Goal: Task Accomplishment & Management: Manage account settings

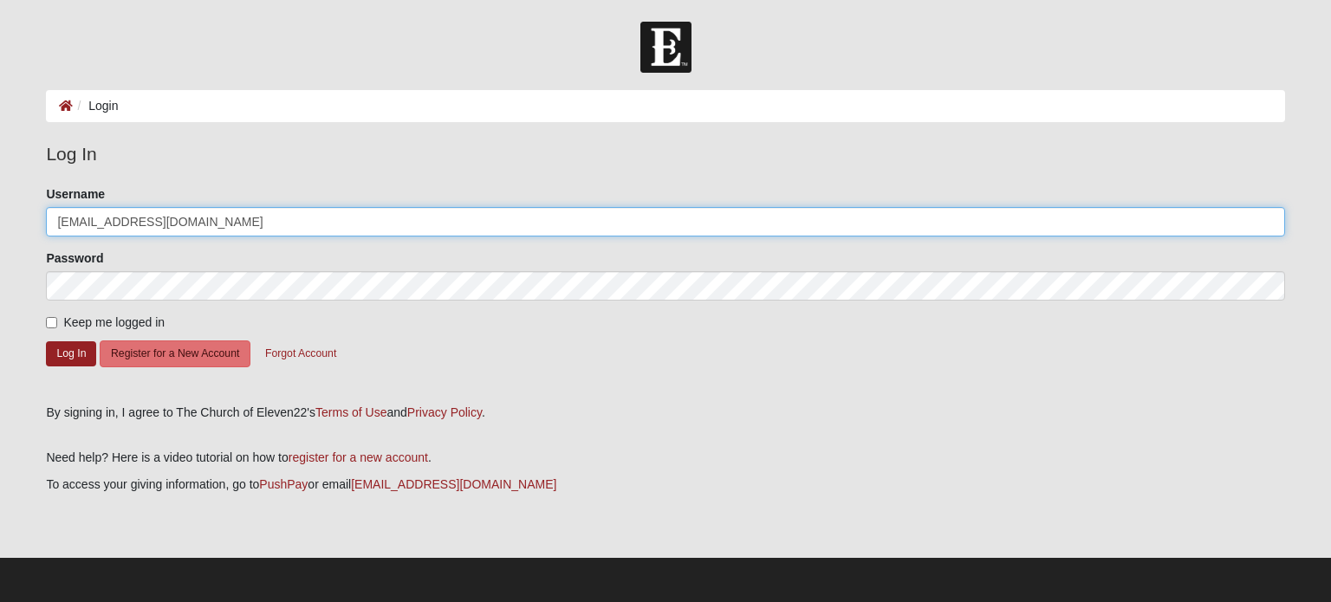
click at [224, 229] on input "[EMAIL_ADDRESS][DOMAIN_NAME]" at bounding box center [665, 221] width 1238 height 29
type input "p"
type input "[EMAIL_ADDRESS][DOMAIN_NAME]"
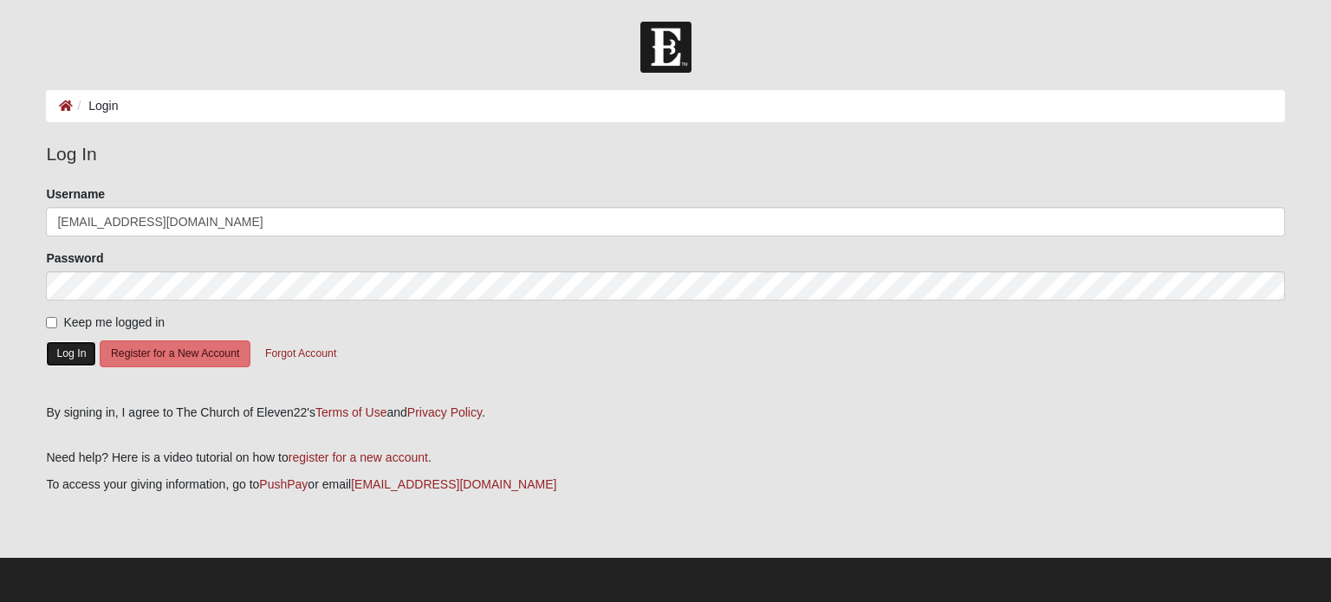
click at [78, 346] on button "Log In" at bounding box center [71, 353] width 50 height 25
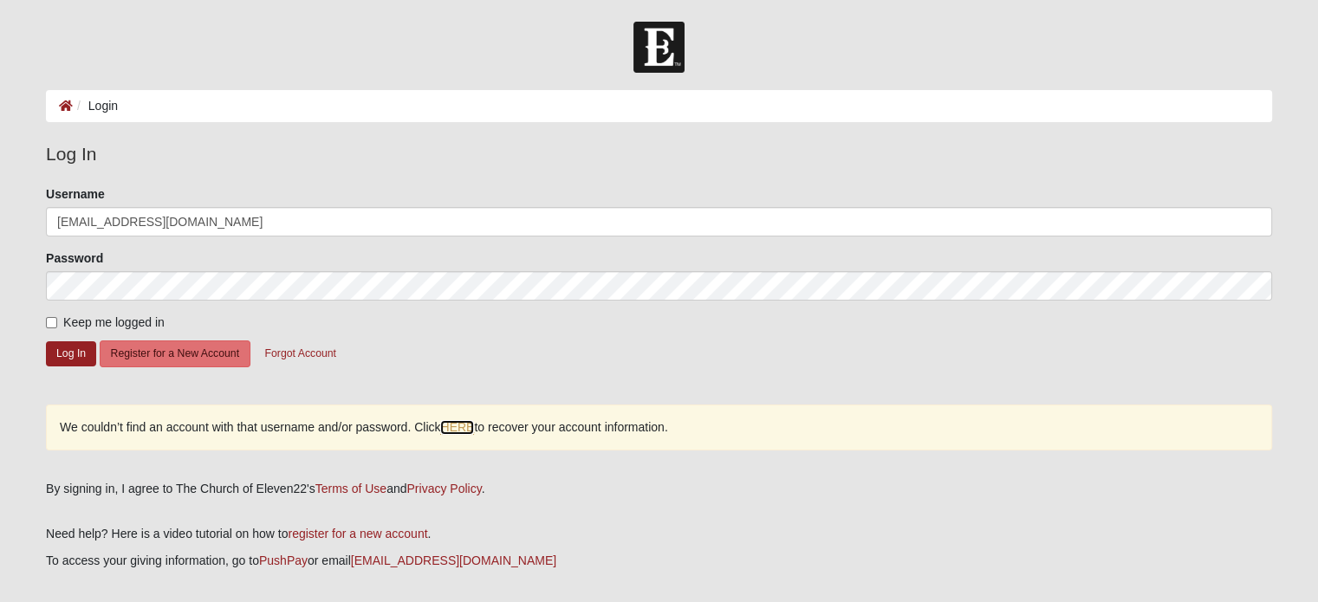
click at [450, 425] on link "HERE" at bounding box center [457, 427] width 34 height 15
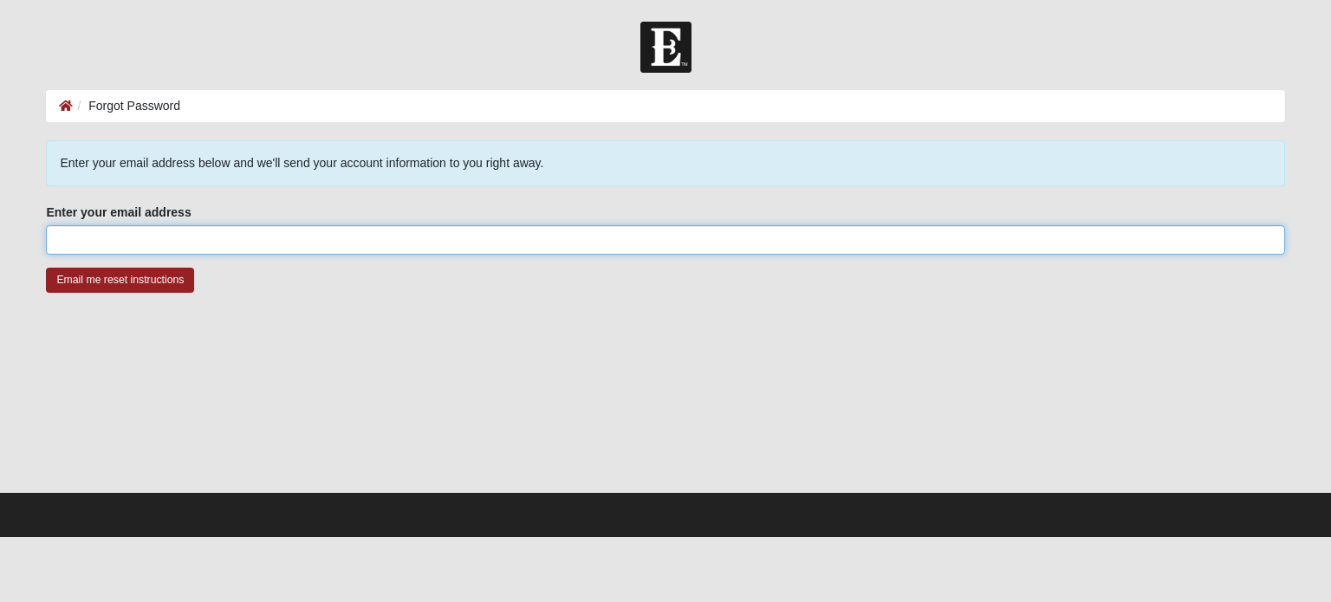
click at [227, 236] on input "Enter your email address" at bounding box center [665, 239] width 1238 height 29
type input "[EMAIL_ADDRESS][DOMAIN_NAME]"
click at [46, 268] on input "Email me reset instructions" at bounding box center [120, 280] width 148 height 25
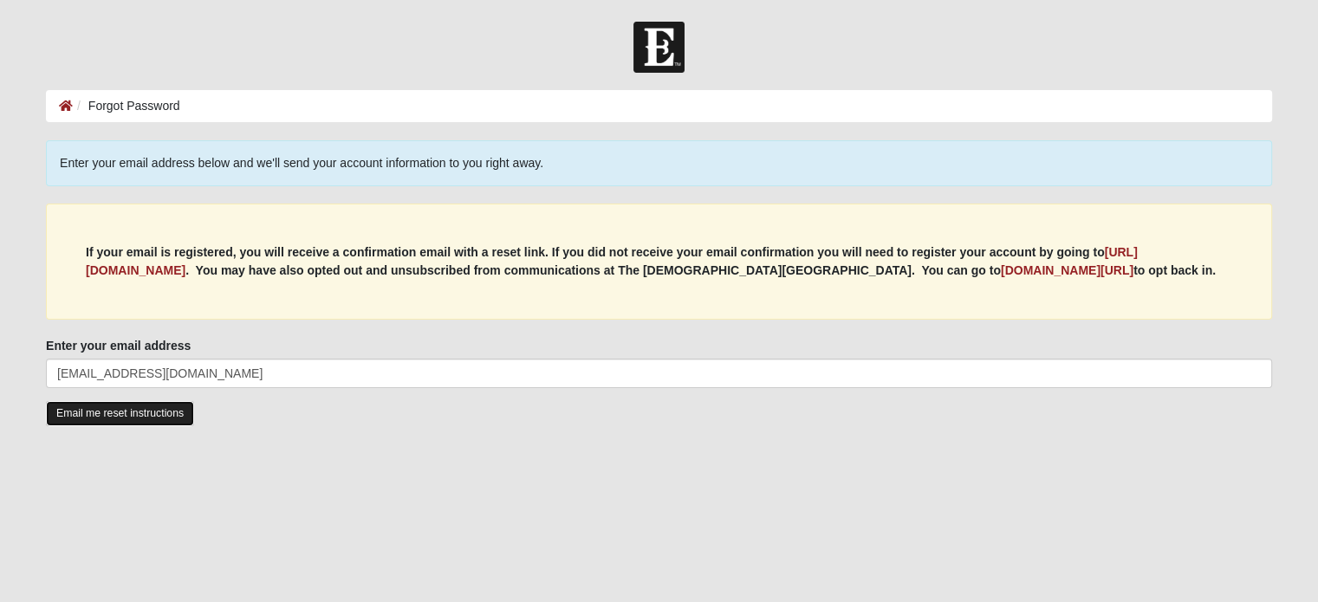
click at [139, 416] on input "Email me reset instructions" at bounding box center [120, 413] width 148 height 25
click at [132, 417] on input "Email me reset instructions" at bounding box center [120, 413] width 148 height 25
click at [179, 264] on b "https://my.coe22.com/register" at bounding box center [612, 261] width 1052 height 32
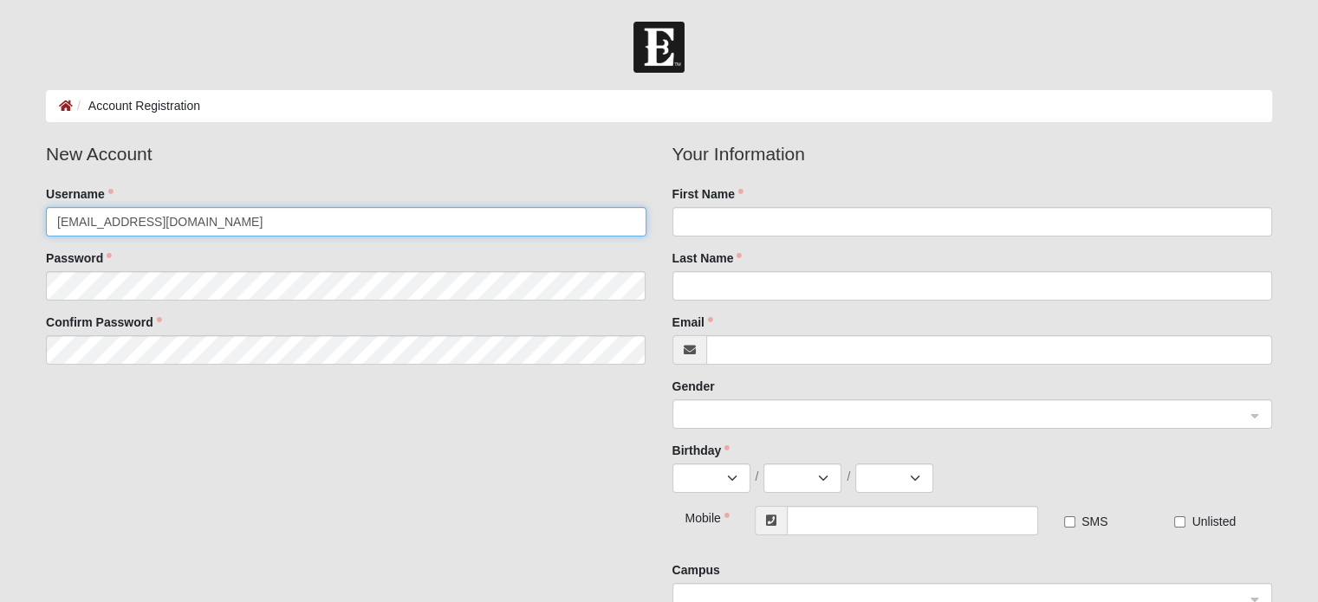
click at [178, 222] on input "[EMAIL_ADDRESS][DOMAIN_NAME]" at bounding box center [345, 221] width 599 height 29
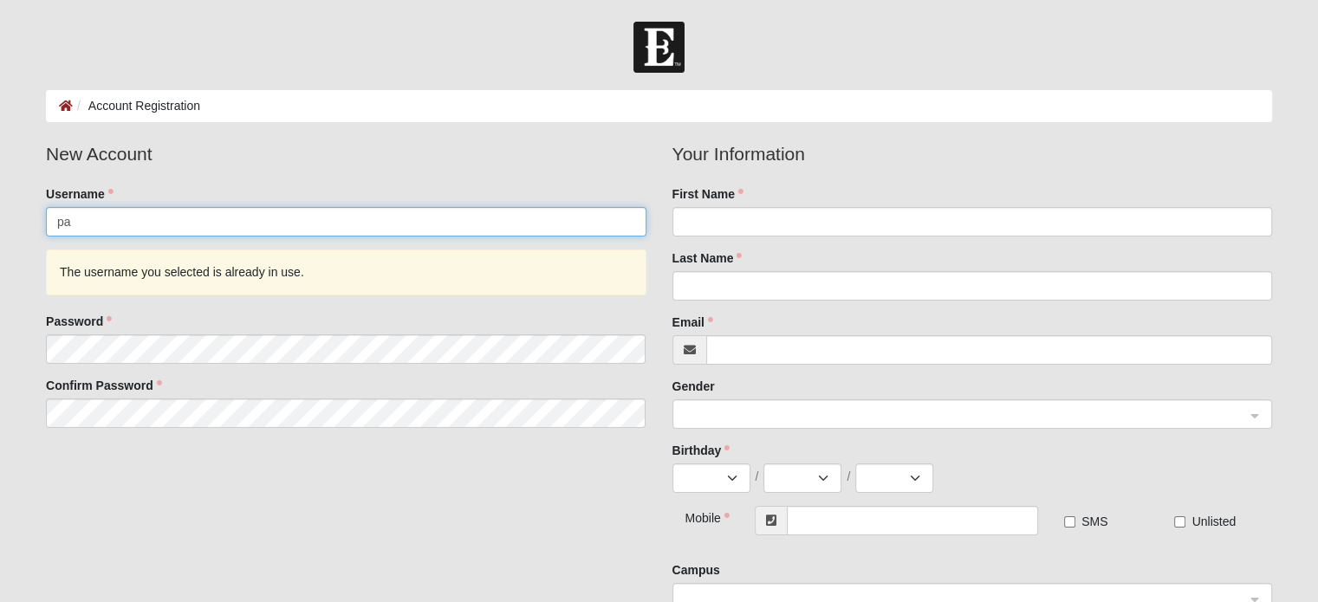
type input "p"
click at [134, 224] on input "Username" at bounding box center [345, 221] width 599 height 29
type input "[EMAIL_ADDRESS][DOMAIN_NAME]"
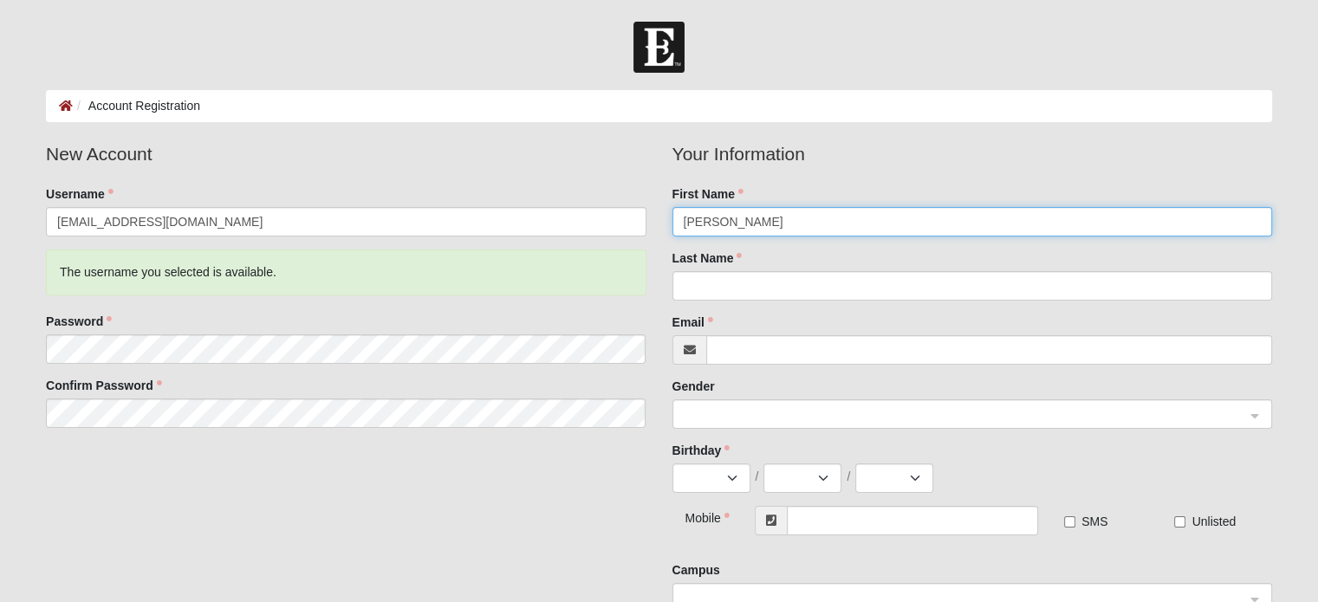
type input "Todd"
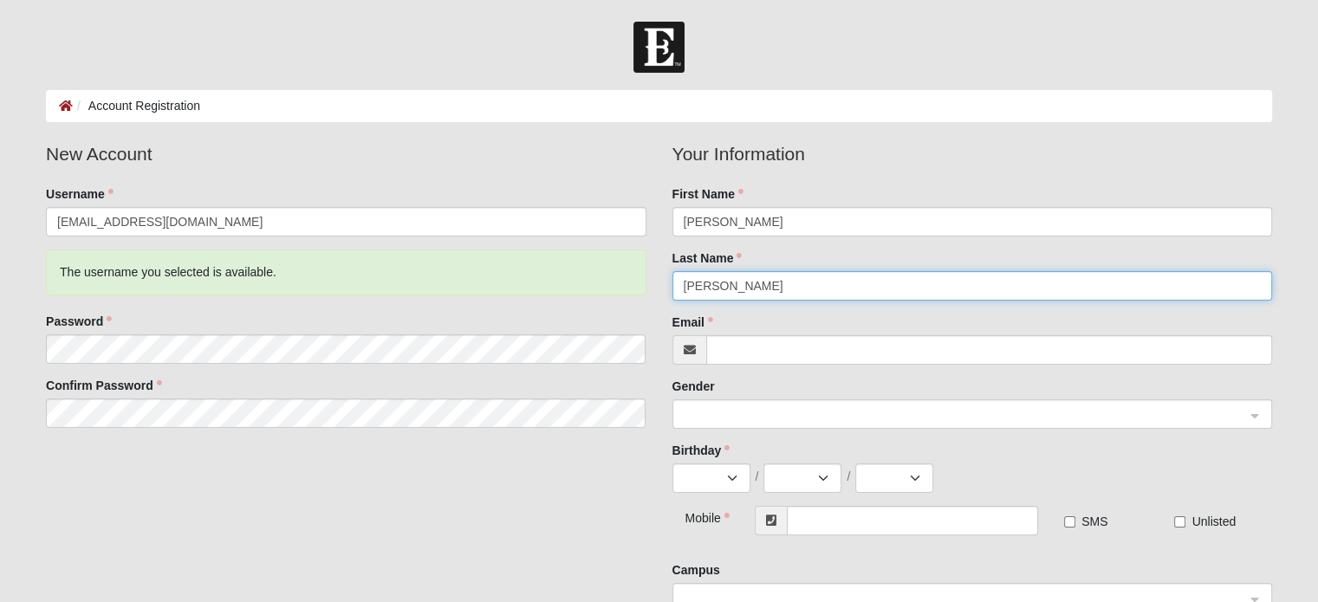
type input "Pline"
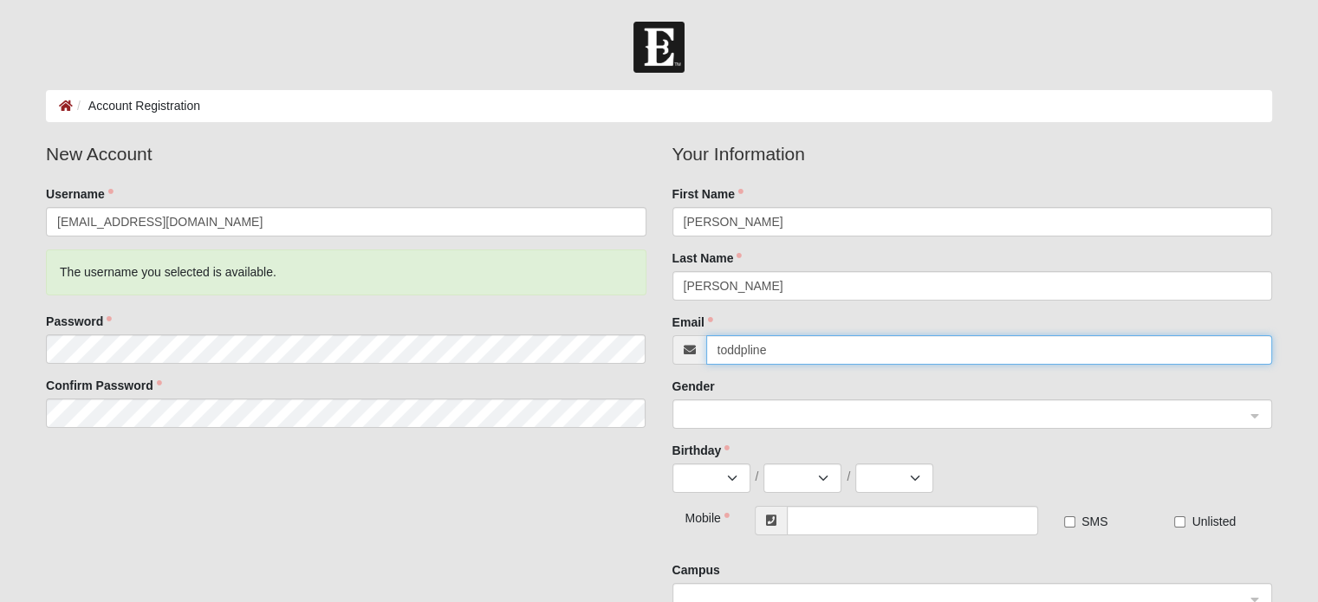
type input "[EMAIL_ADDRESS][DOMAIN_NAME]"
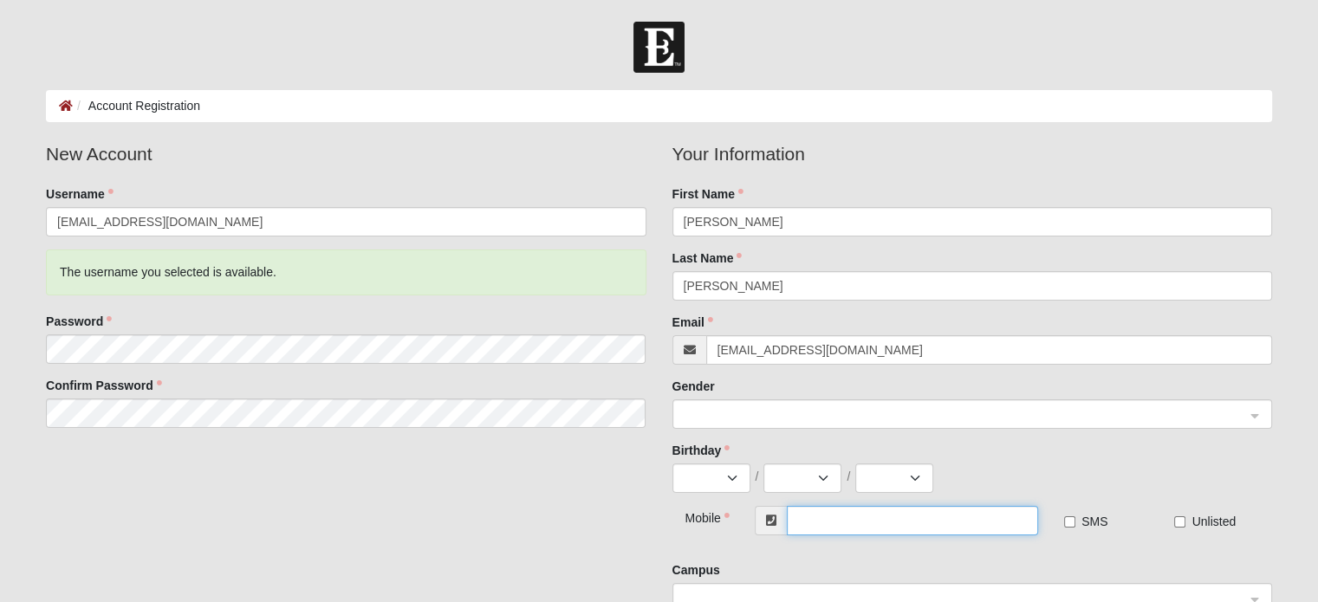
type input "(203) 668-6486"
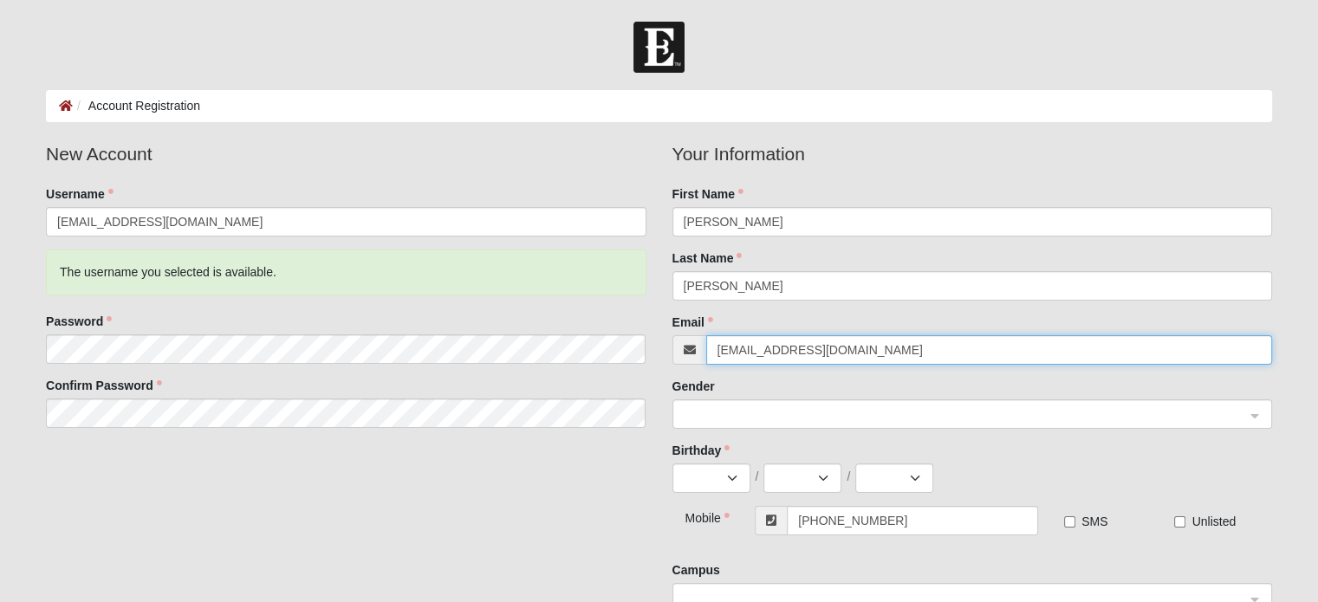
click at [859, 415] on span at bounding box center [964, 414] width 561 height 19
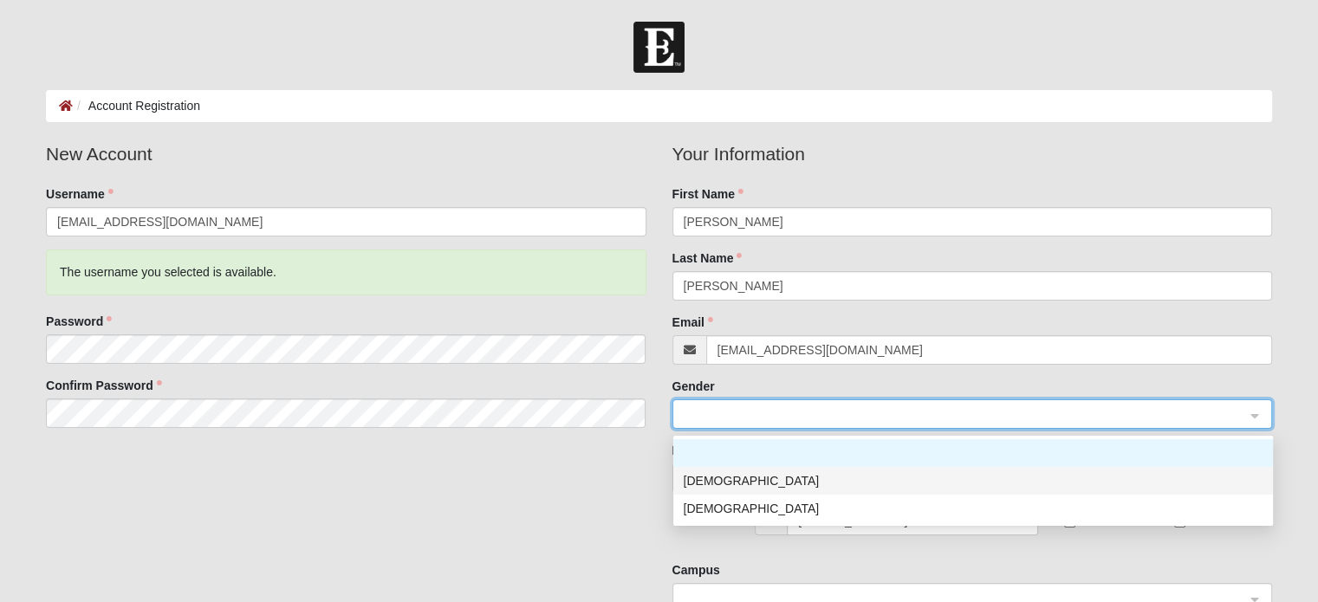
click at [800, 481] on div "Male" at bounding box center [973, 480] width 579 height 19
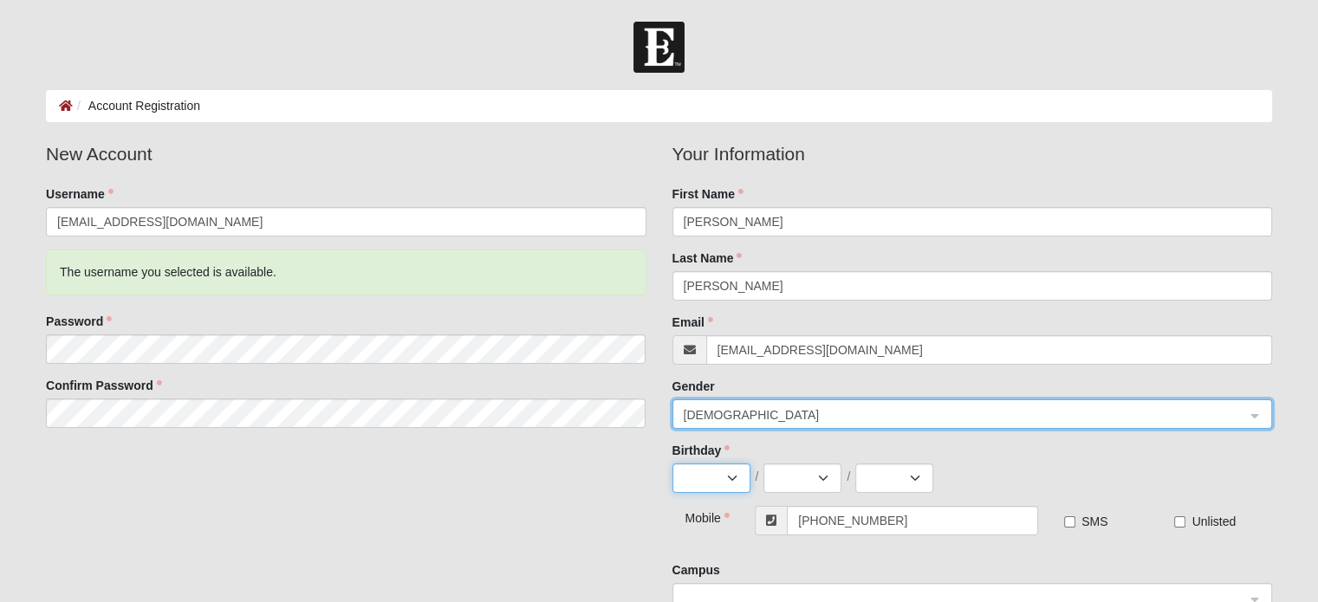
click at [714, 489] on select "Jan Feb Mar Apr May Jun Jul Aug Sep Oct Nov Dec" at bounding box center [711, 477] width 78 height 29
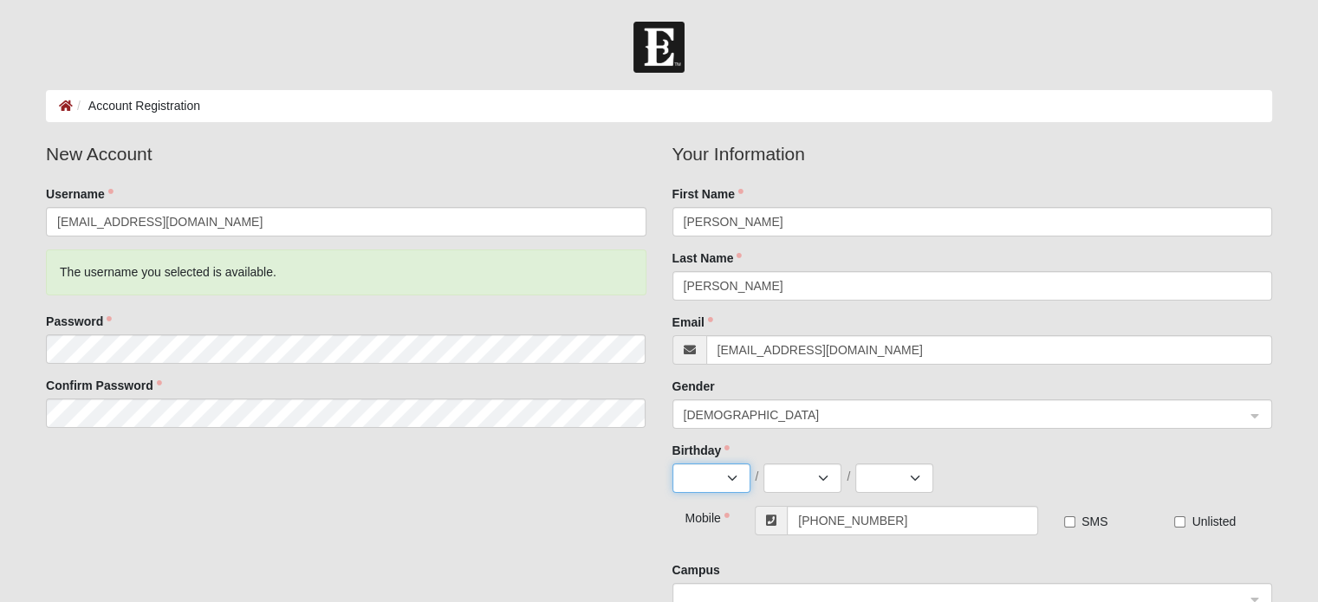
select select "8"
click at [672, 468] on select "Jan Feb Mar Apr May Jun Jul Aug Sep Oct Nov Dec" at bounding box center [711, 477] width 78 height 29
click at [802, 479] on select "1 2 3 4 5 6 7 8 9 10 11 12 13 14 15 16 17 18 19 20 21 22 23 24 25 26 27 28 29 3…" at bounding box center [802, 477] width 78 height 29
select select "24"
click at [763, 468] on select "1 2 3 4 5 6 7 8 9 10 11 12 13 14 15 16 17 18 19 20 21 22 23 24 25 26 27 28 29 3…" at bounding box center [802, 477] width 78 height 29
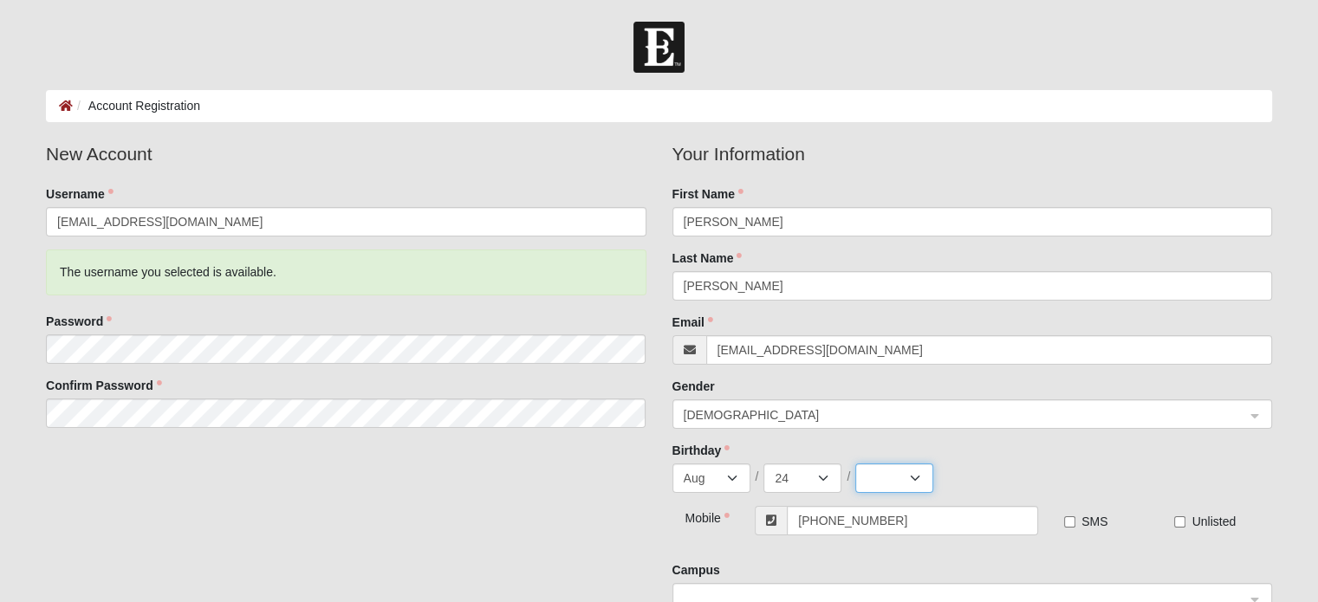
click at [875, 491] on select "2025 2024 2023 2022 2021 2020 2019 2018 2017 2016 2015 2014 2013 2012 2011 2010…" at bounding box center [894, 477] width 78 height 29
select select "1962"
click at [855, 468] on select "2025 2024 2023 2022 2021 2020 2019 2018 2017 2016 2015 2014 2013 2012 2011 2010…" at bounding box center [894, 477] width 78 height 29
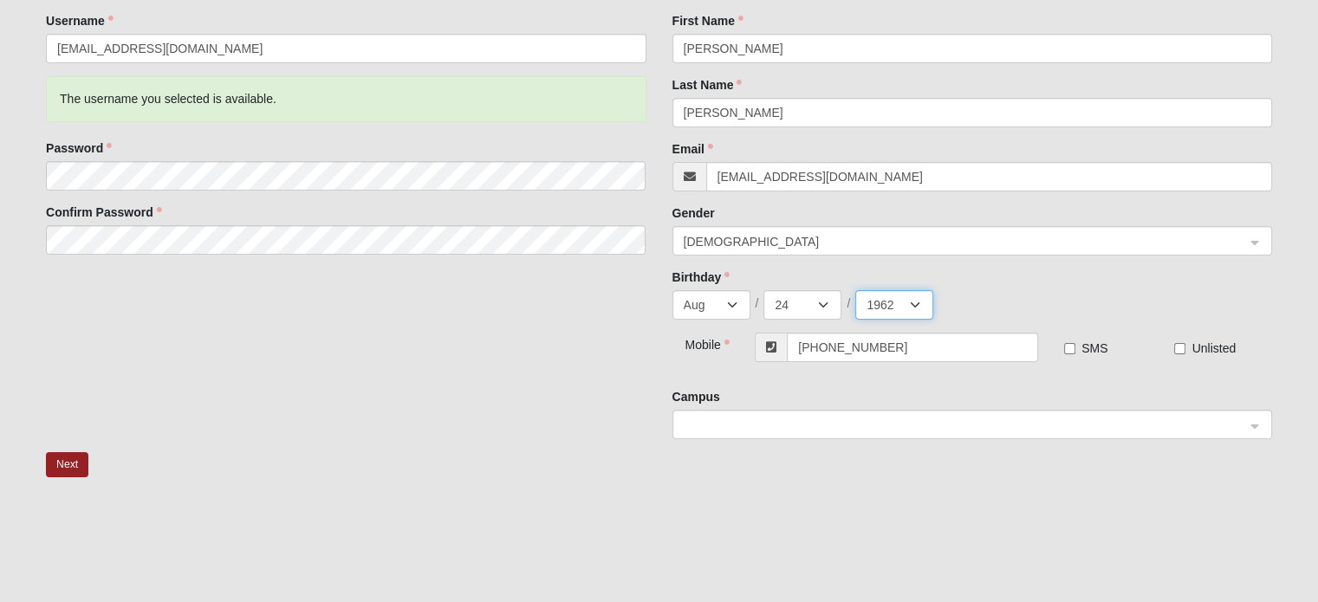
click at [918, 423] on span at bounding box center [964, 425] width 561 height 19
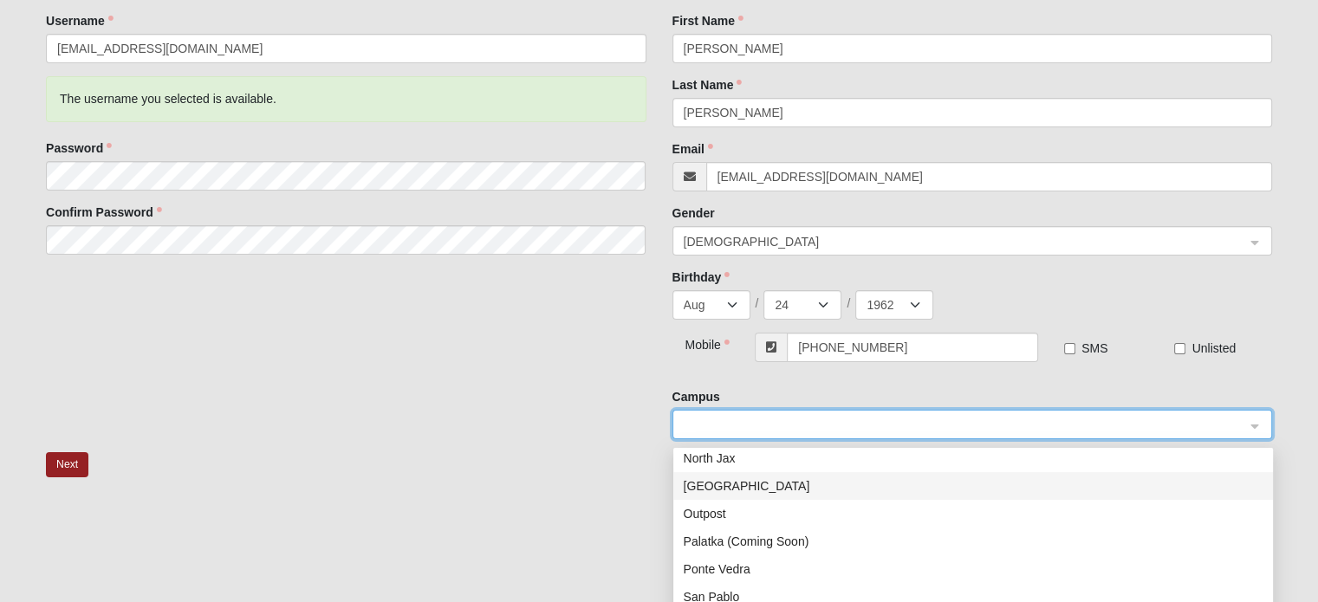
scroll to position [222, 0]
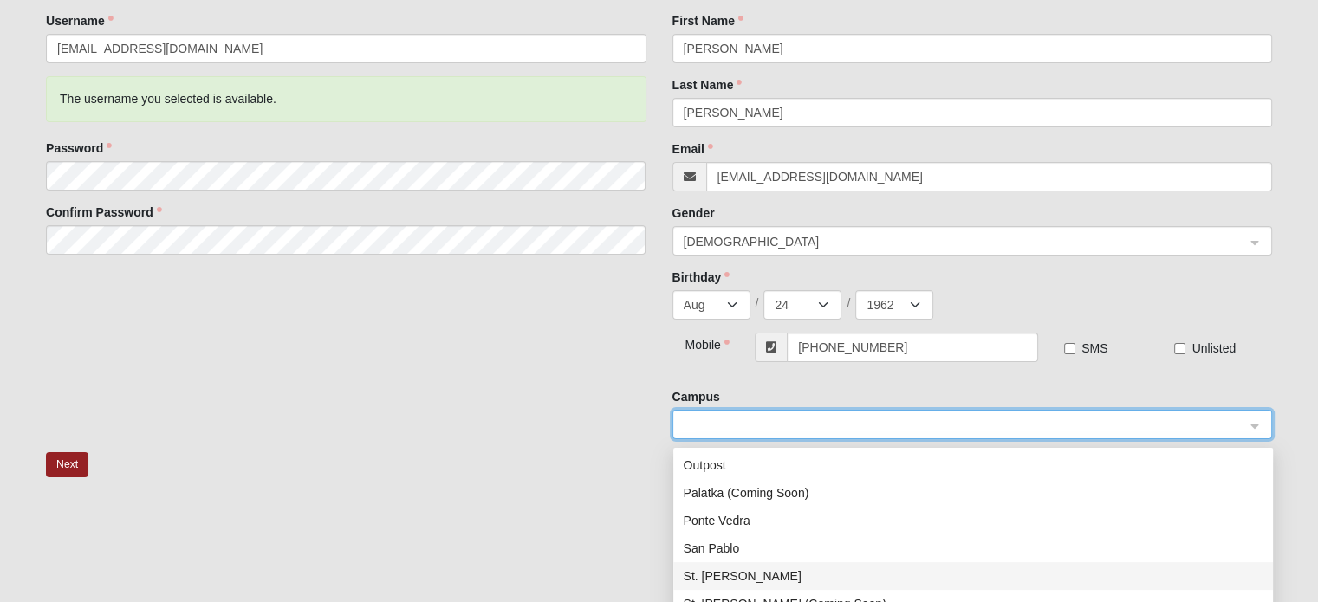
click at [824, 583] on div "St. Johns" at bounding box center [973, 576] width 579 height 19
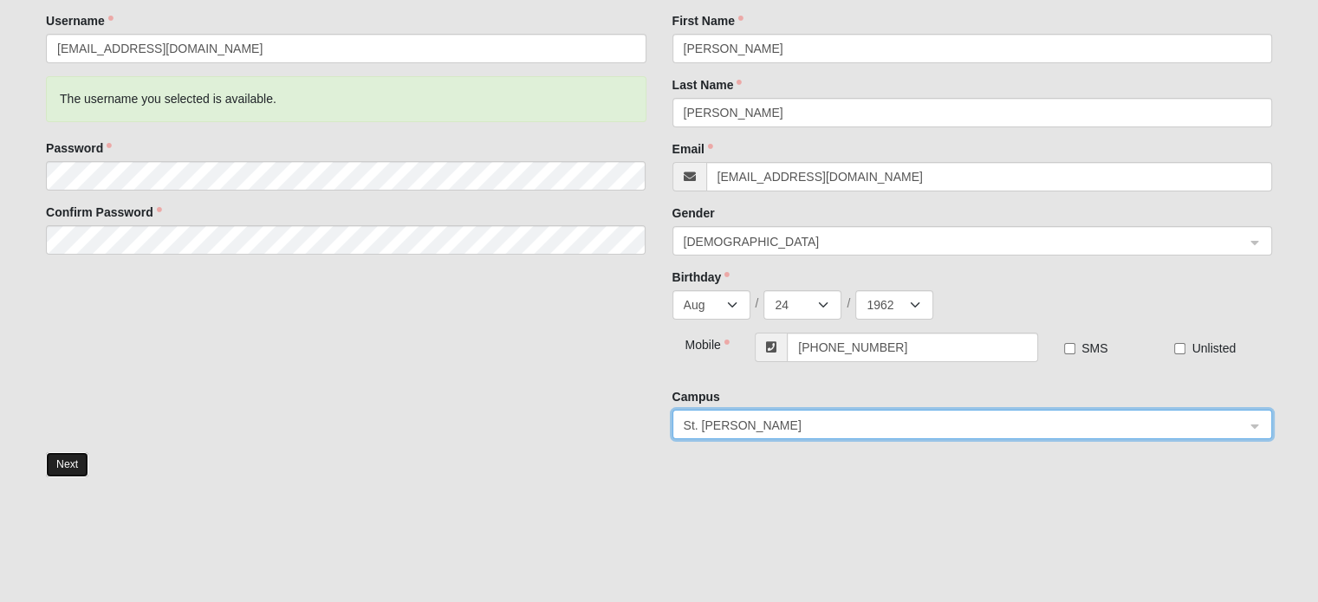
click at [70, 469] on button "Next" at bounding box center [67, 464] width 42 height 25
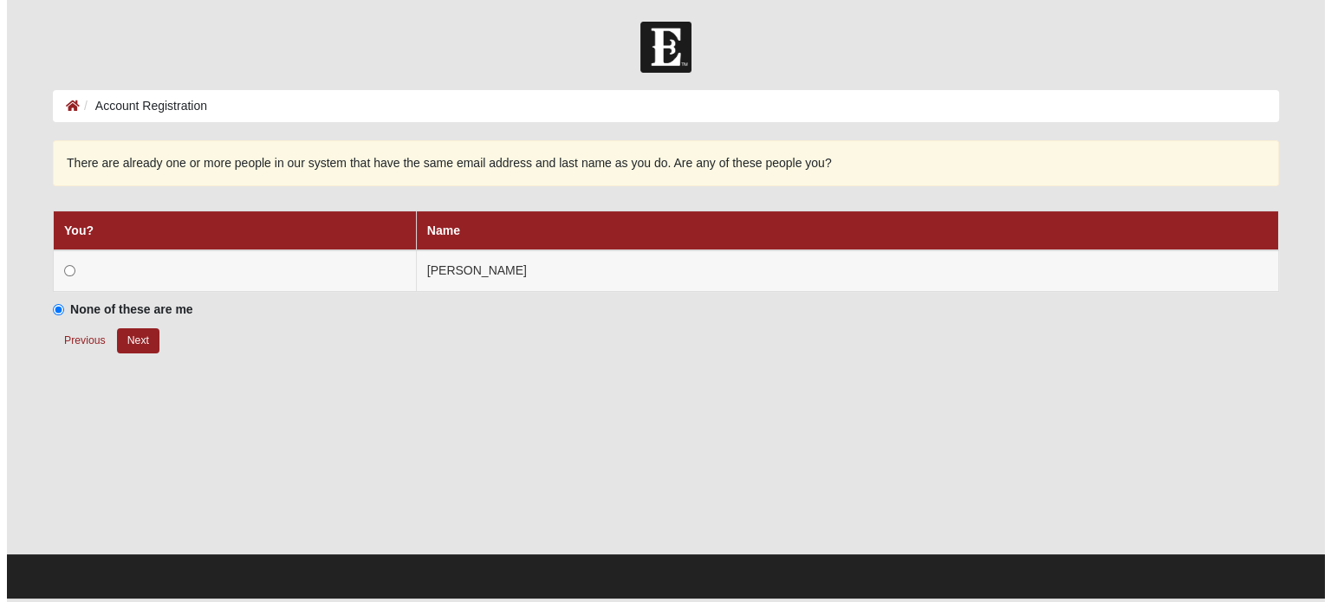
scroll to position [0, 0]
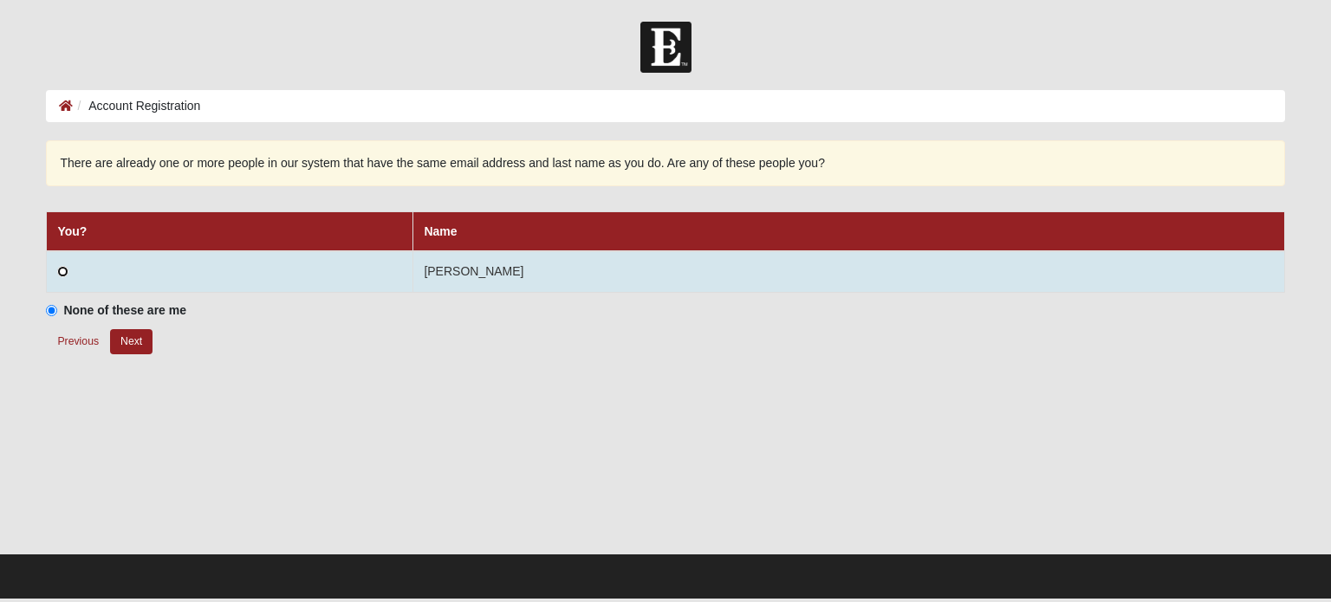
click at [62, 269] on input "radio" at bounding box center [62, 271] width 11 height 11
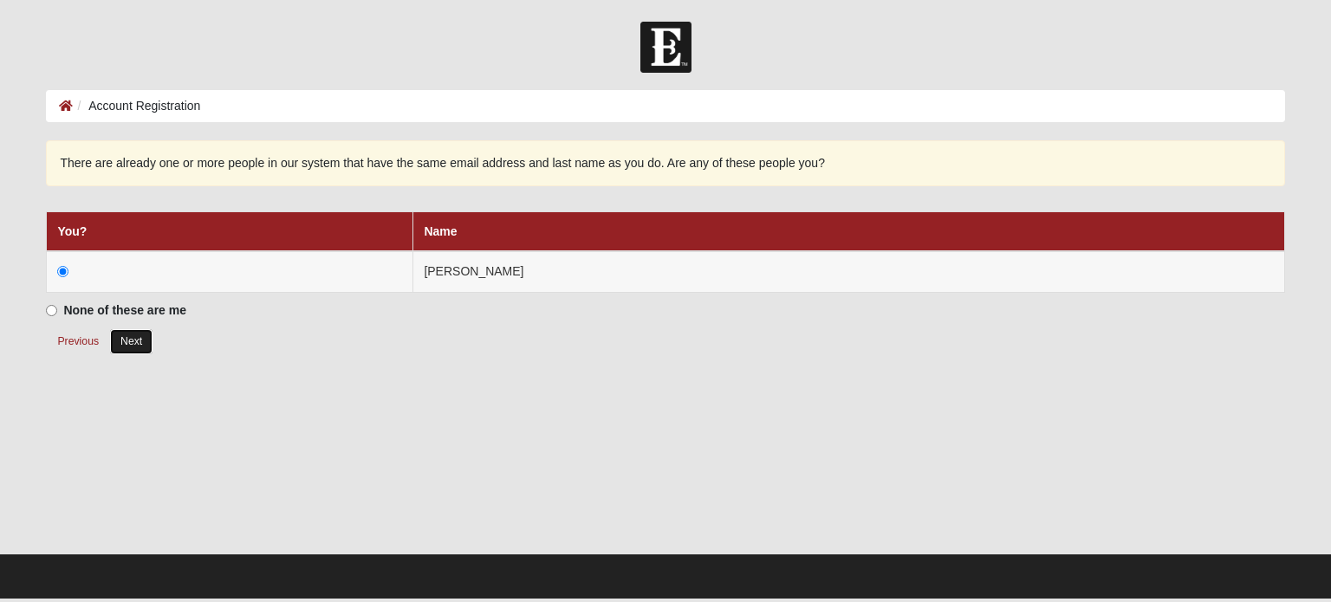
click at [142, 342] on button "Next" at bounding box center [131, 341] width 42 height 25
radio input "true"
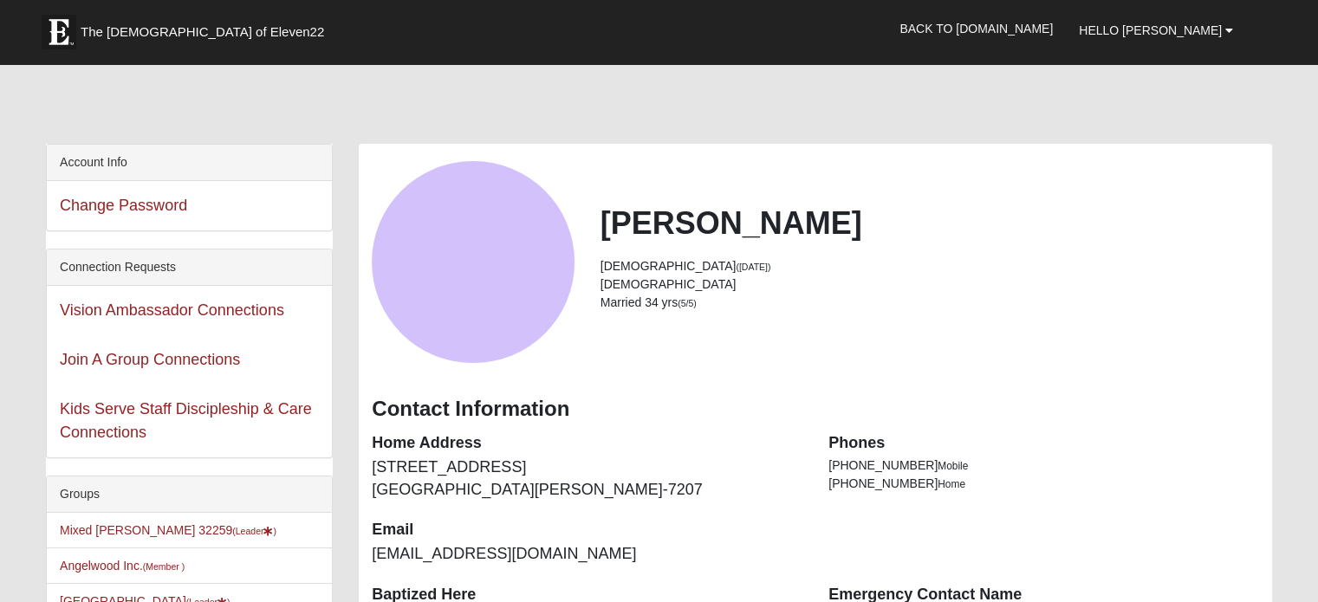
scroll to position [173, 0]
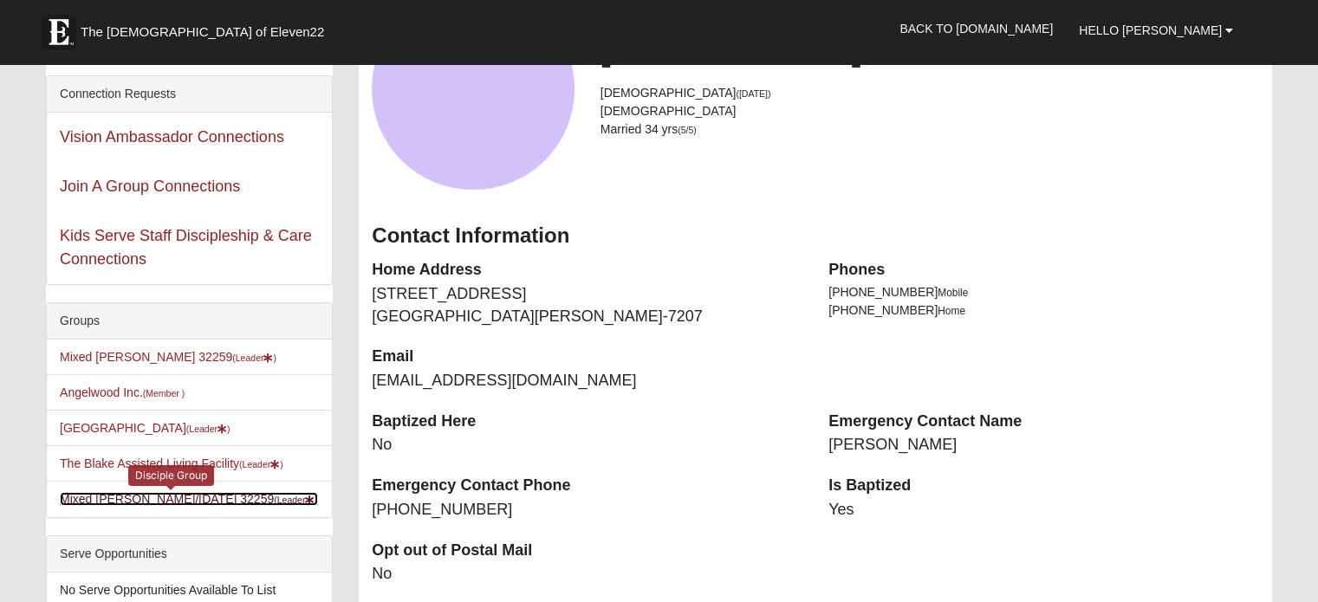
click at [107, 506] on link "Mixed Pline/Wednesday 32259 (Leader )" at bounding box center [189, 499] width 258 height 14
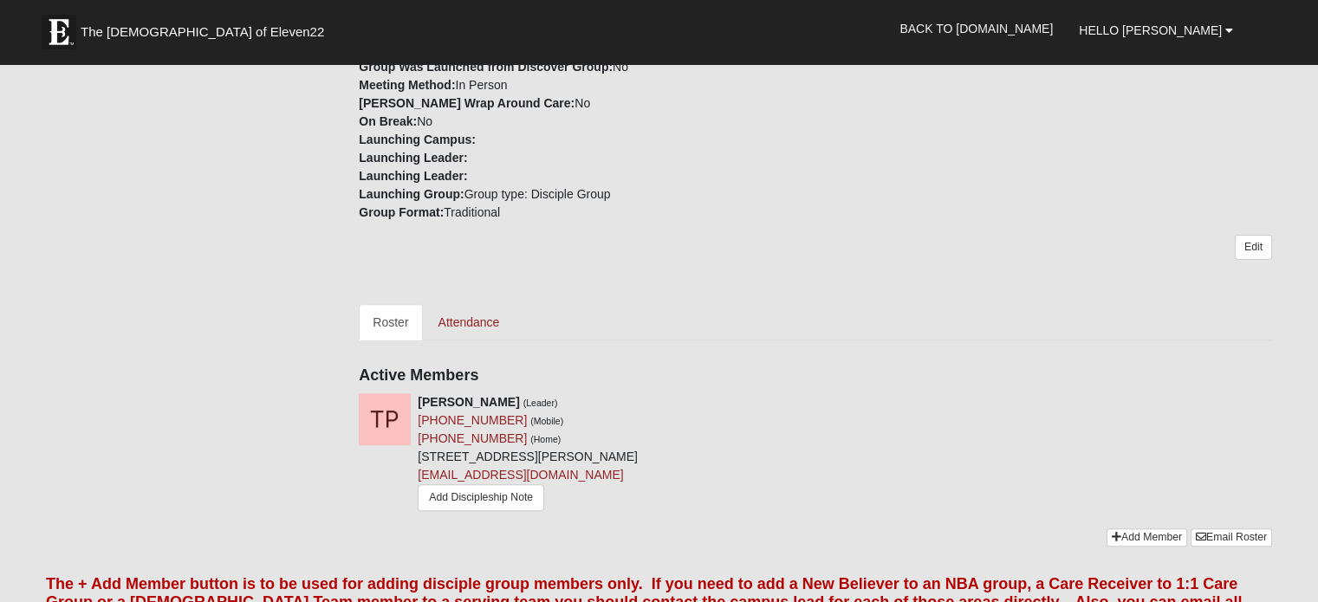
scroll to position [347, 0]
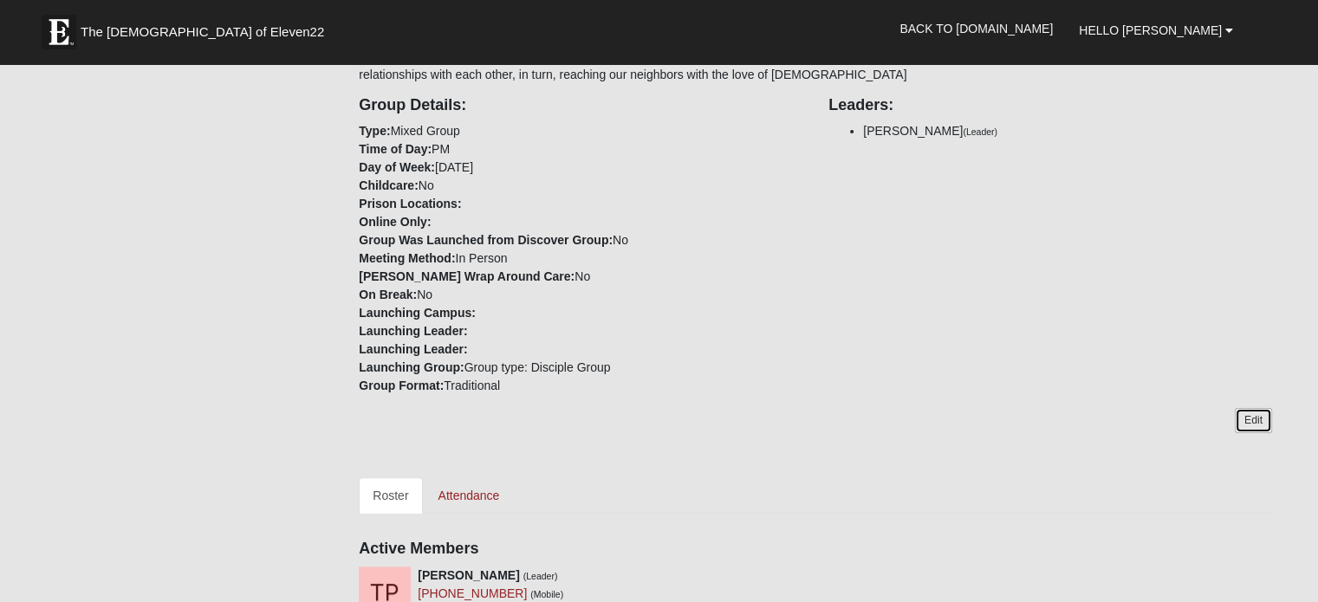
click at [1251, 422] on link "Edit" at bounding box center [1252, 420] width 37 height 25
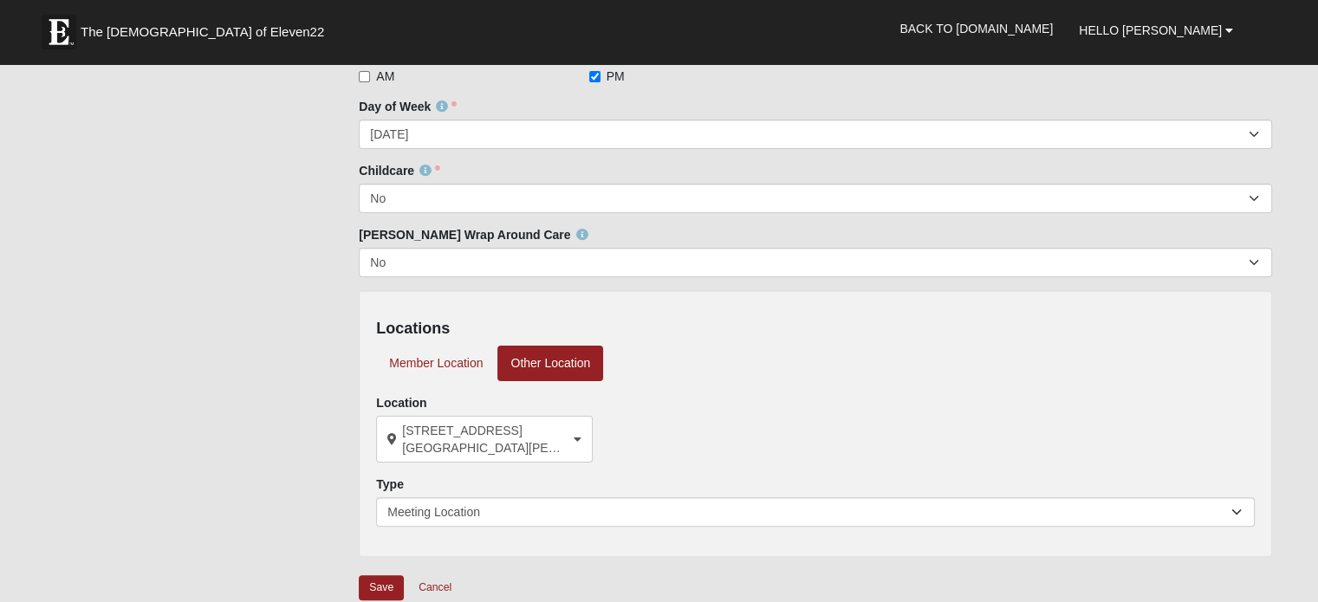
scroll to position [520, 0]
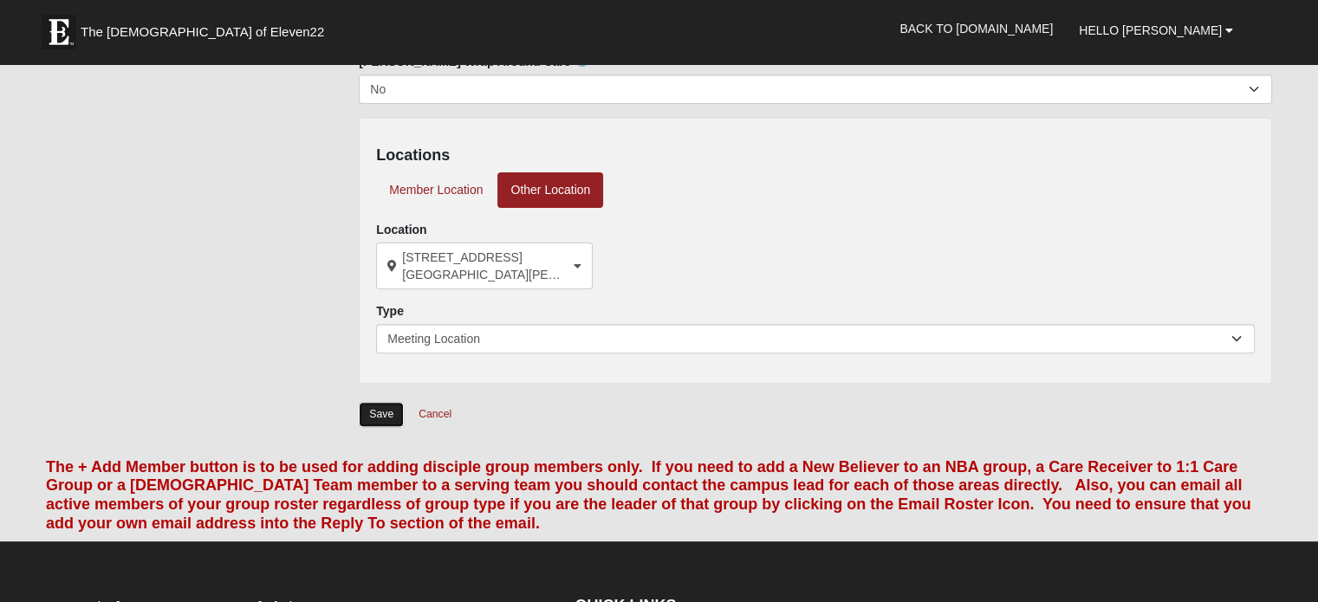
click at [386, 412] on input "Save" at bounding box center [381, 414] width 45 height 25
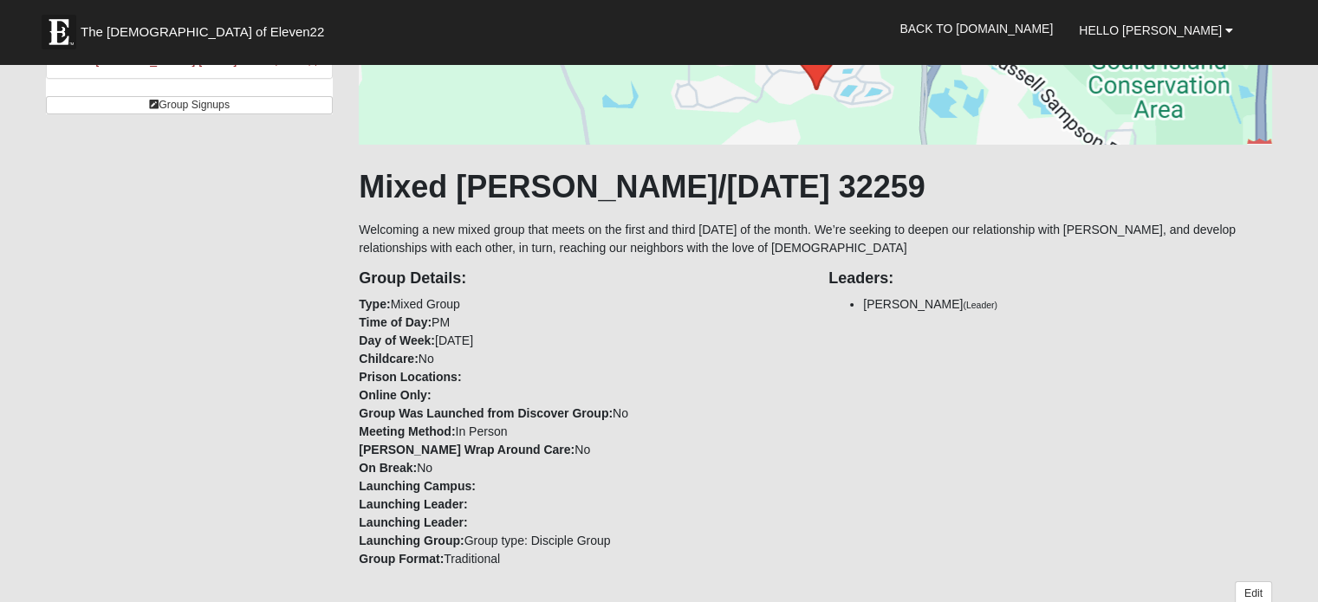
scroll to position [347, 0]
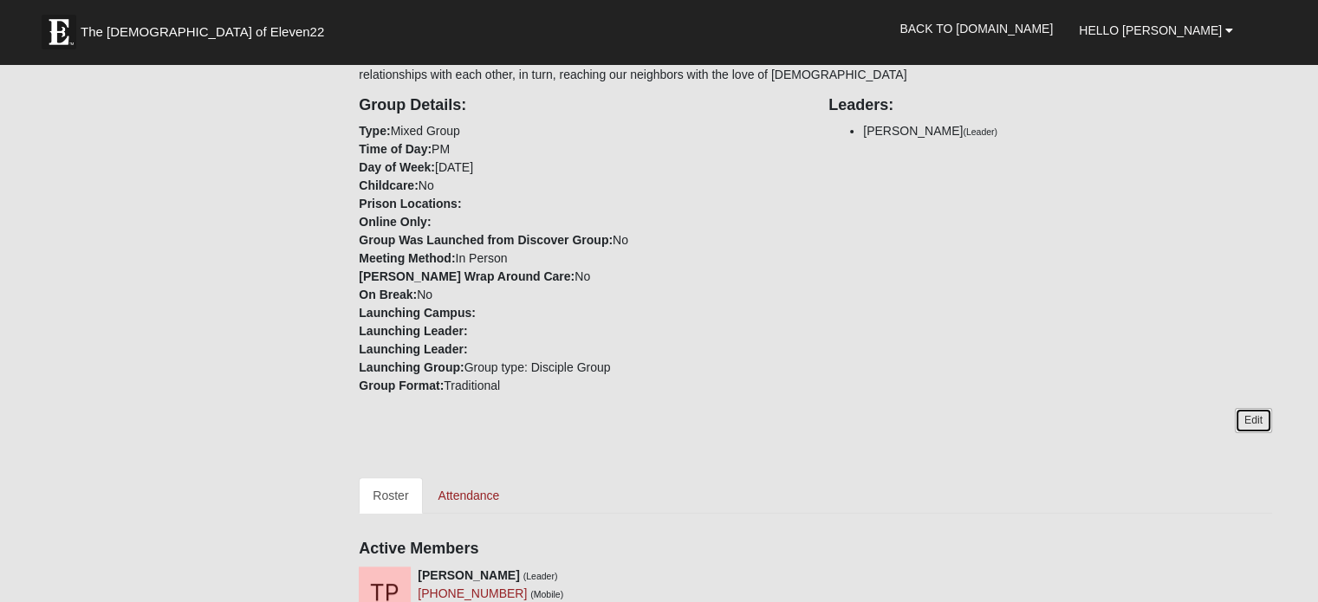
click at [1256, 420] on link "Edit" at bounding box center [1252, 420] width 37 height 25
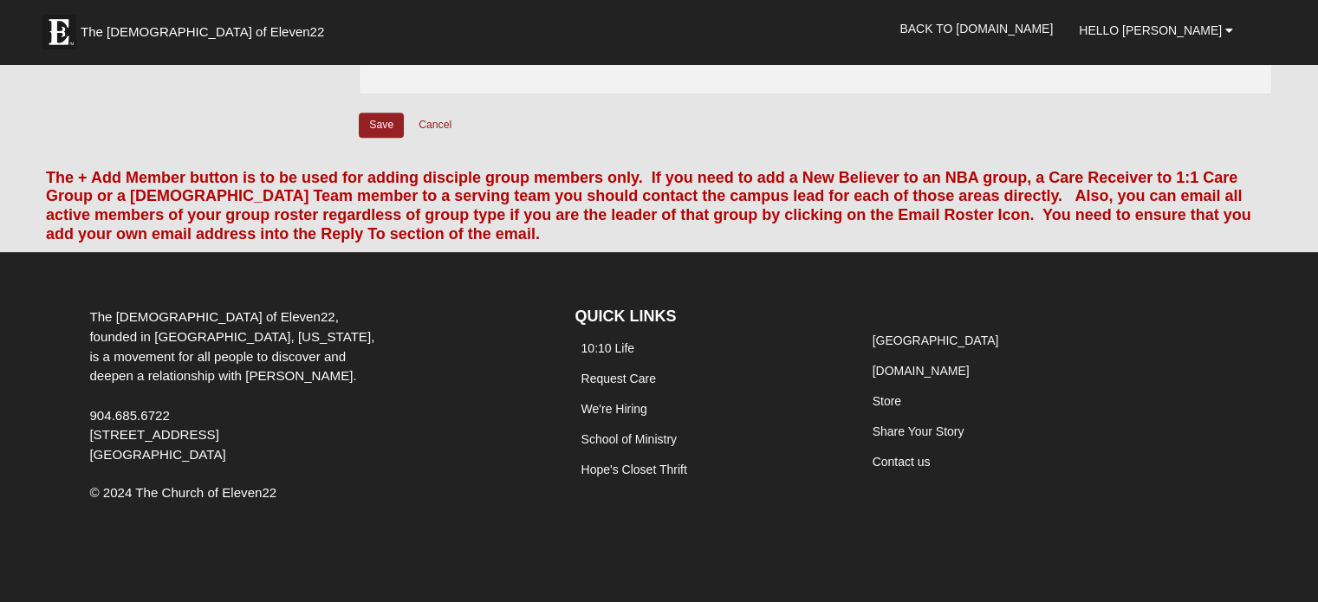
scroll to position [465, 0]
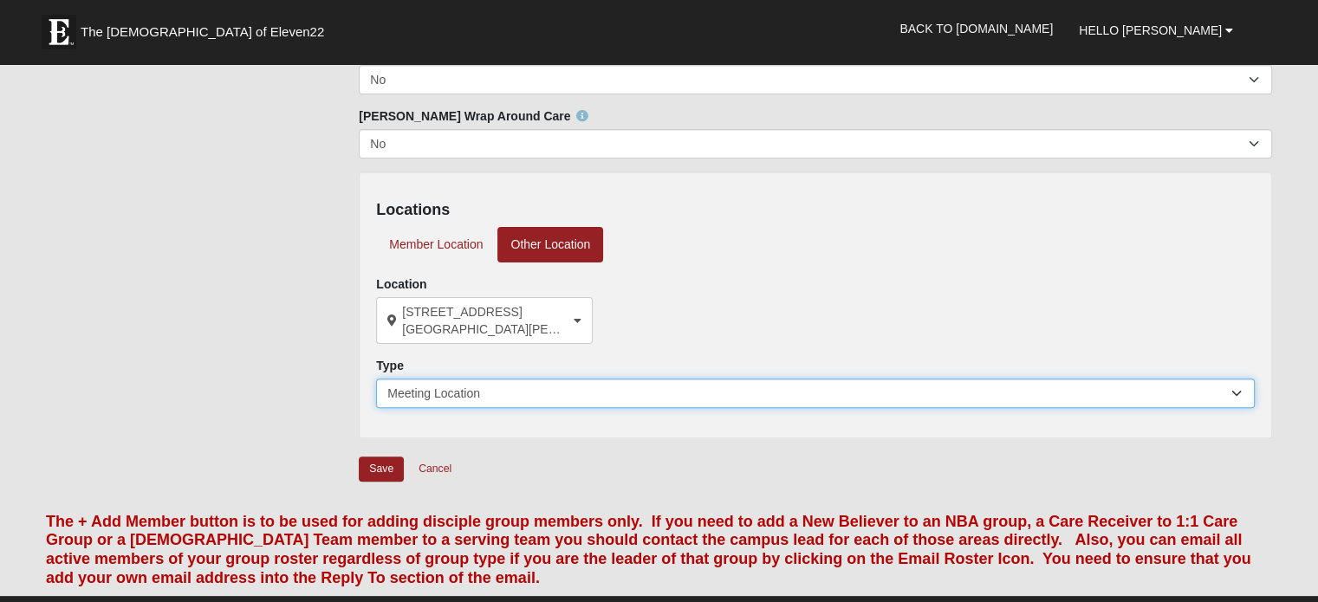
click at [773, 398] on select "Meeting Location" at bounding box center [815, 393] width 878 height 29
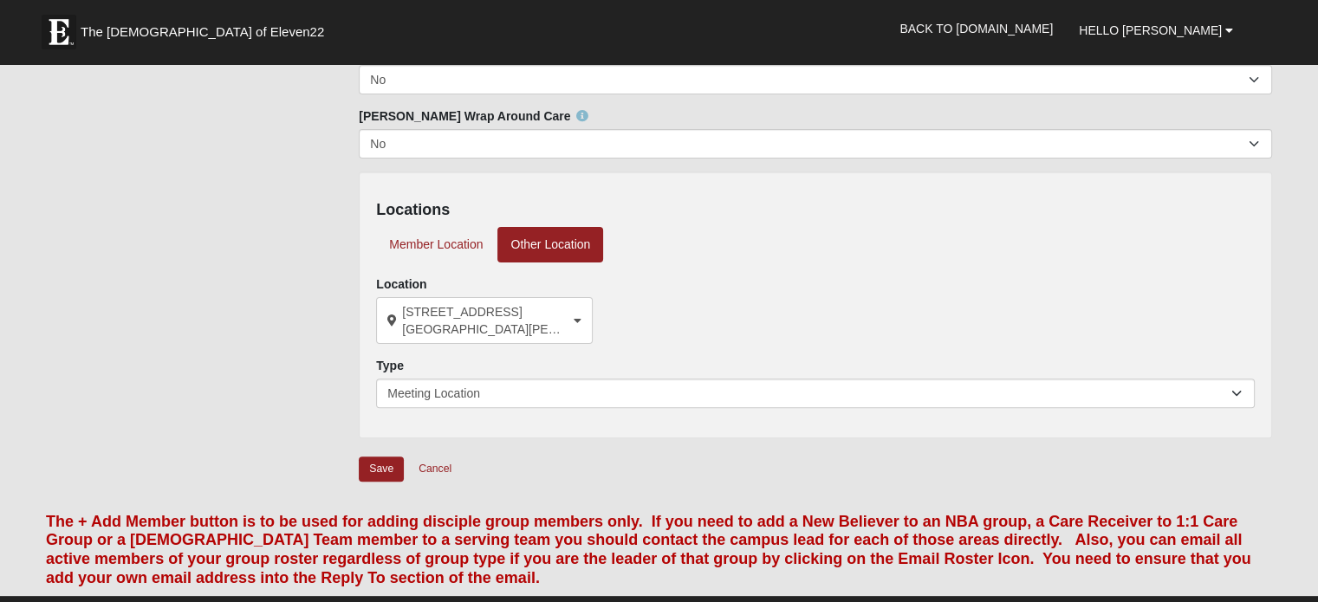
click at [807, 348] on div "Locations Member Location Other Location Location [STREET_ADDRESS][PERSON_NAME]…" at bounding box center [815, 305] width 913 height 267
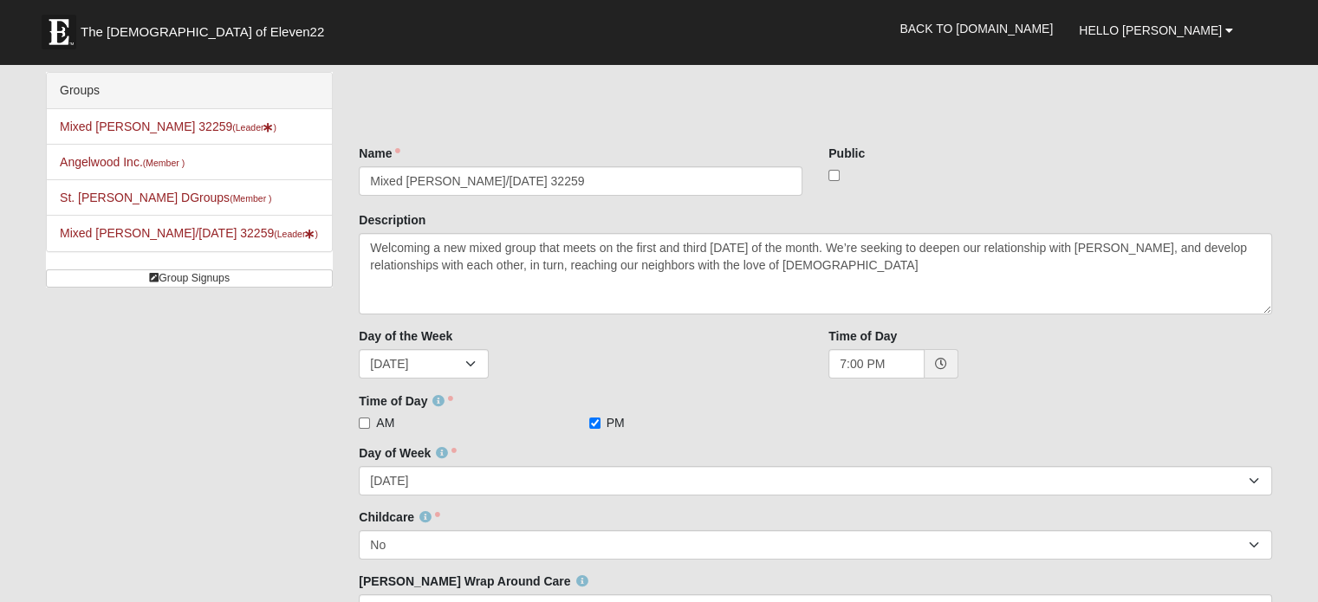
scroll to position [2, 0]
click at [833, 176] on input "checkbox" at bounding box center [833, 173] width 11 height 11
checkbox input "true"
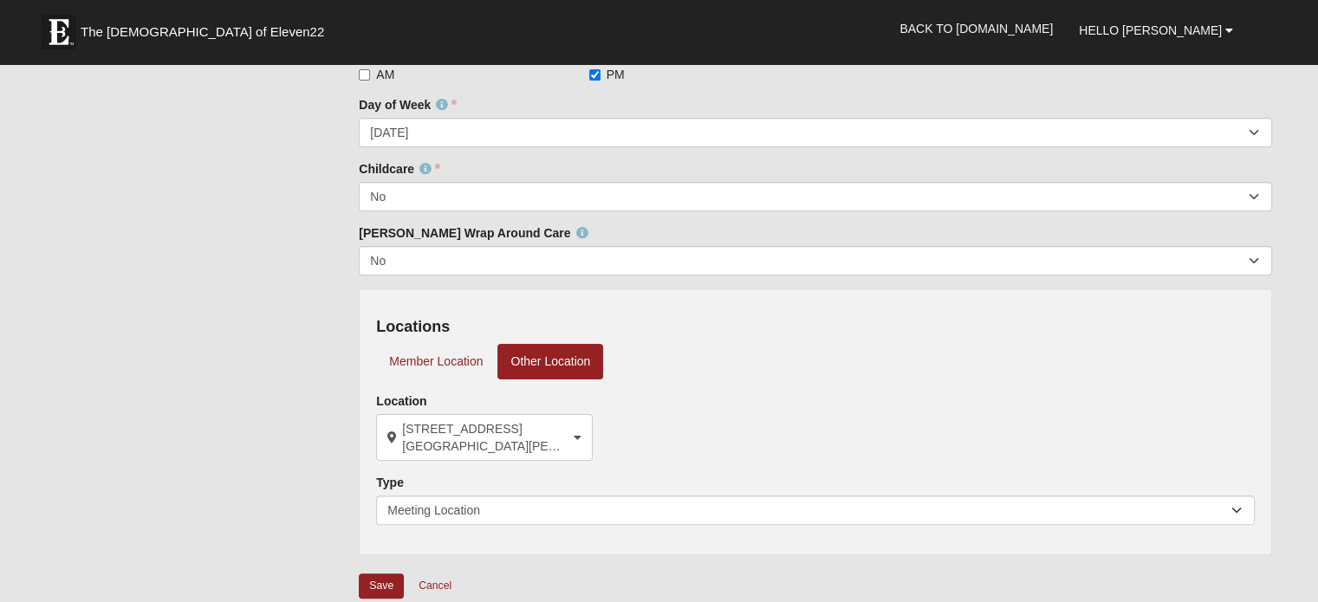
scroll to position [522, 0]
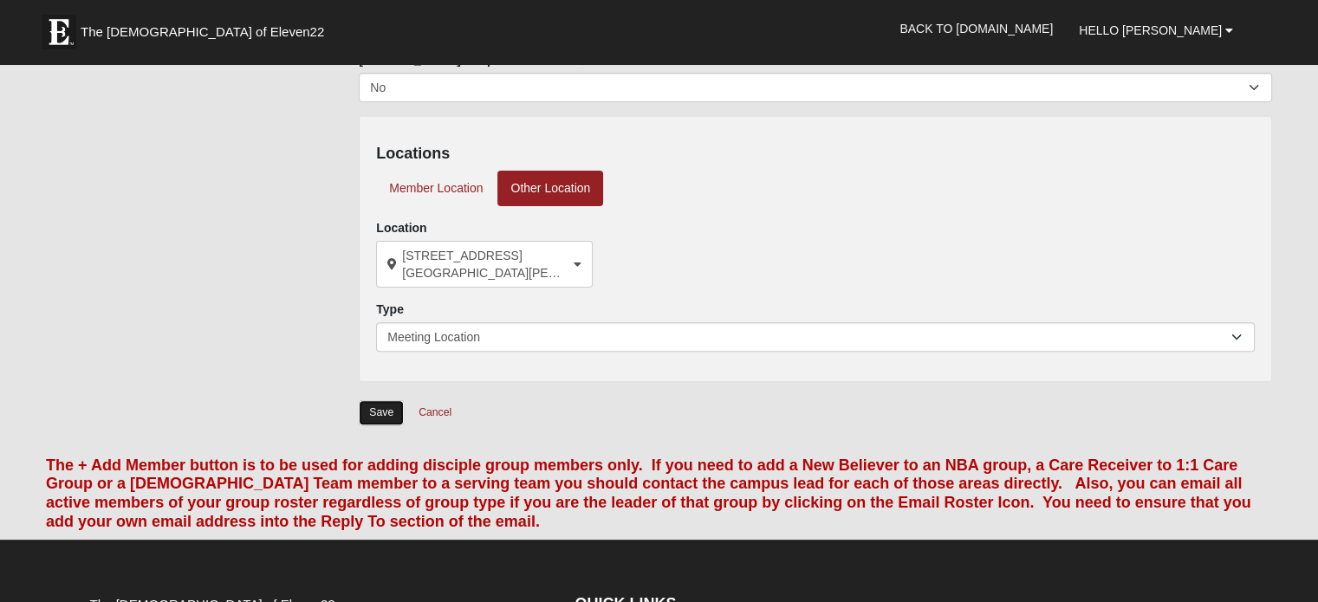
click at [393, 419] on input "Save" at bounding box center [381, 412] width 45 height 25
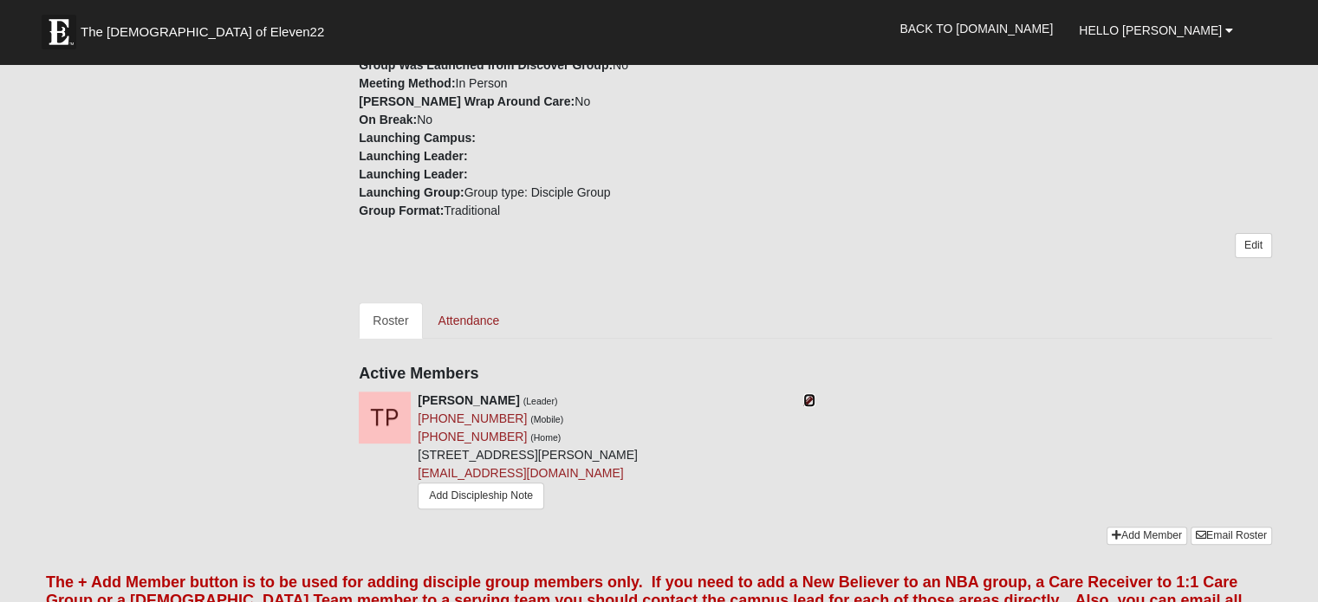
click at [803, 400] on icon at bounding box center [809, 400] width 12 height 12
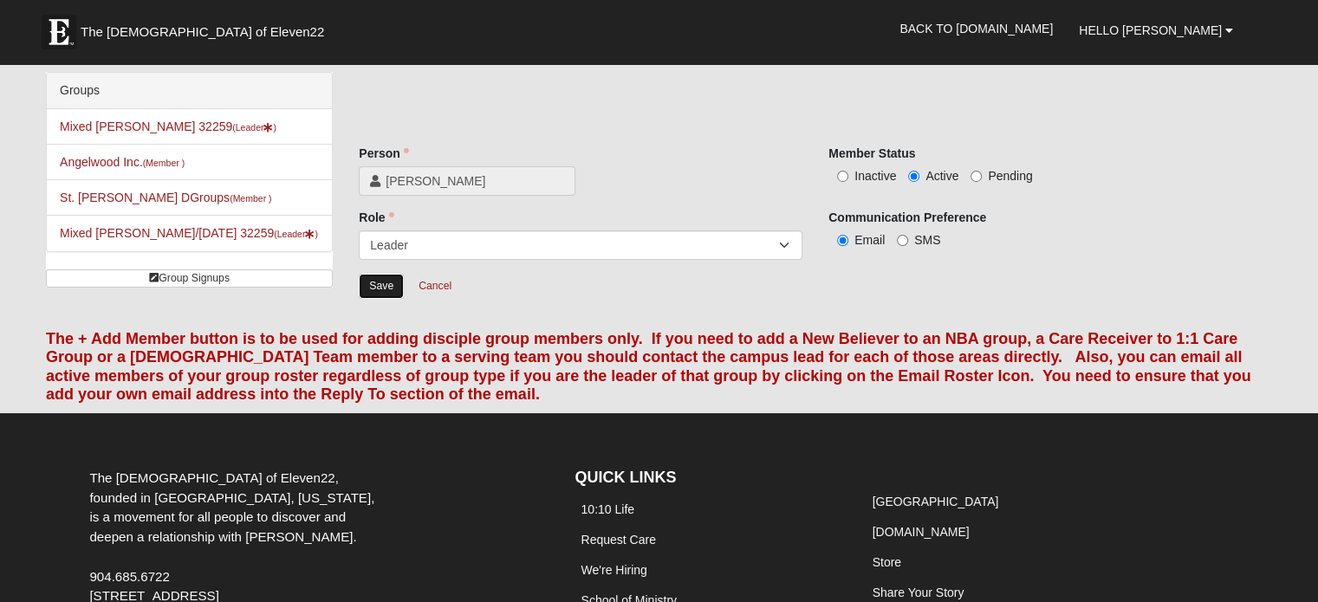
click at [385, 294] on input "Save" at bounding box center [381, 286] width 45 height 25
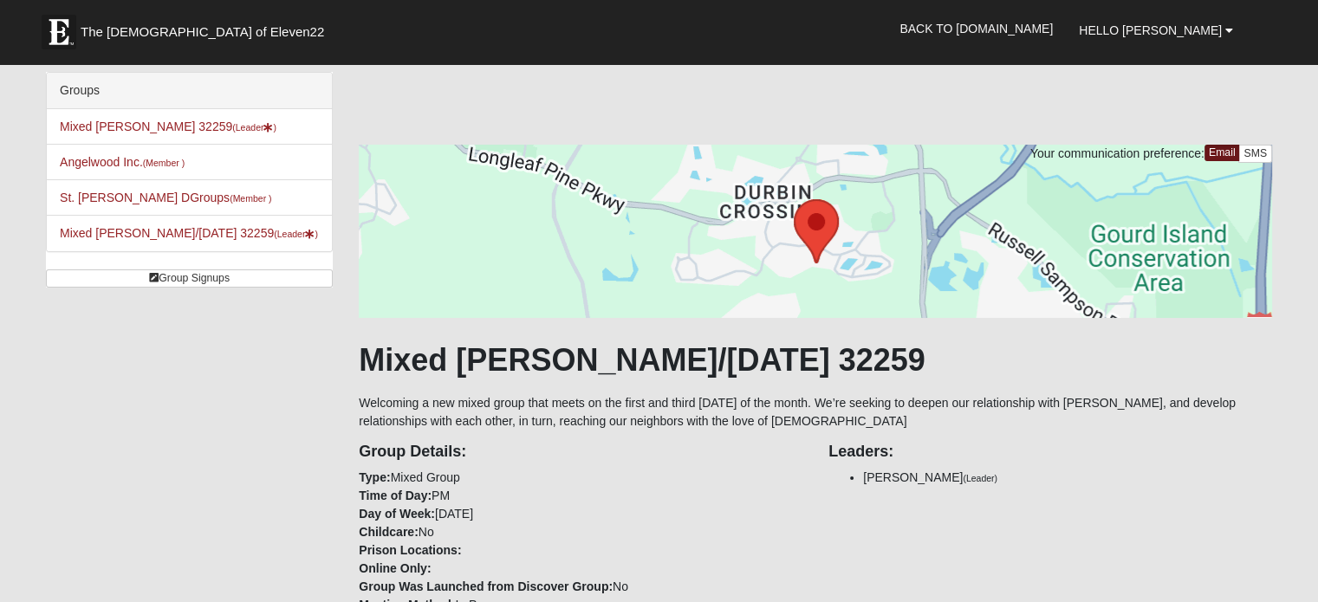
scroll to position [173, 0]
